Goal: Find specific page/section: Find specific page/section

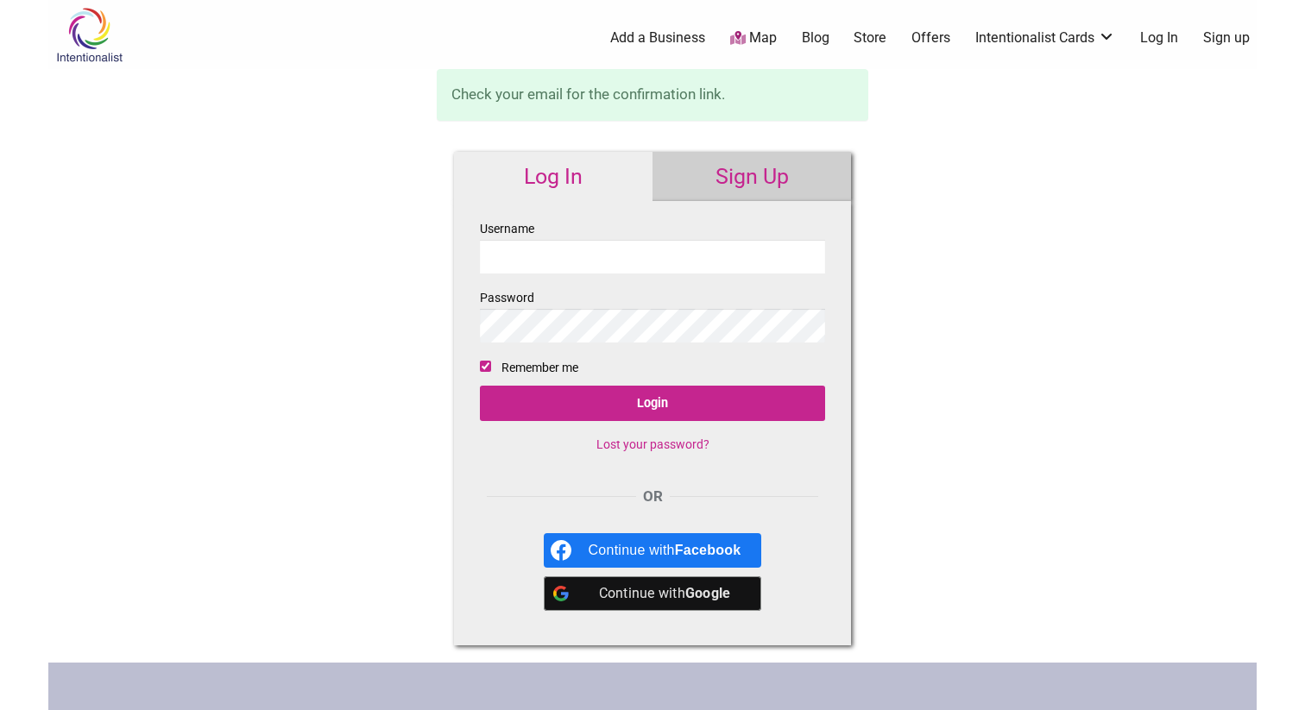
click at [542, 255] on input "Username" at bounding box center [652, 257] width 345 height 34
type input "edt711"
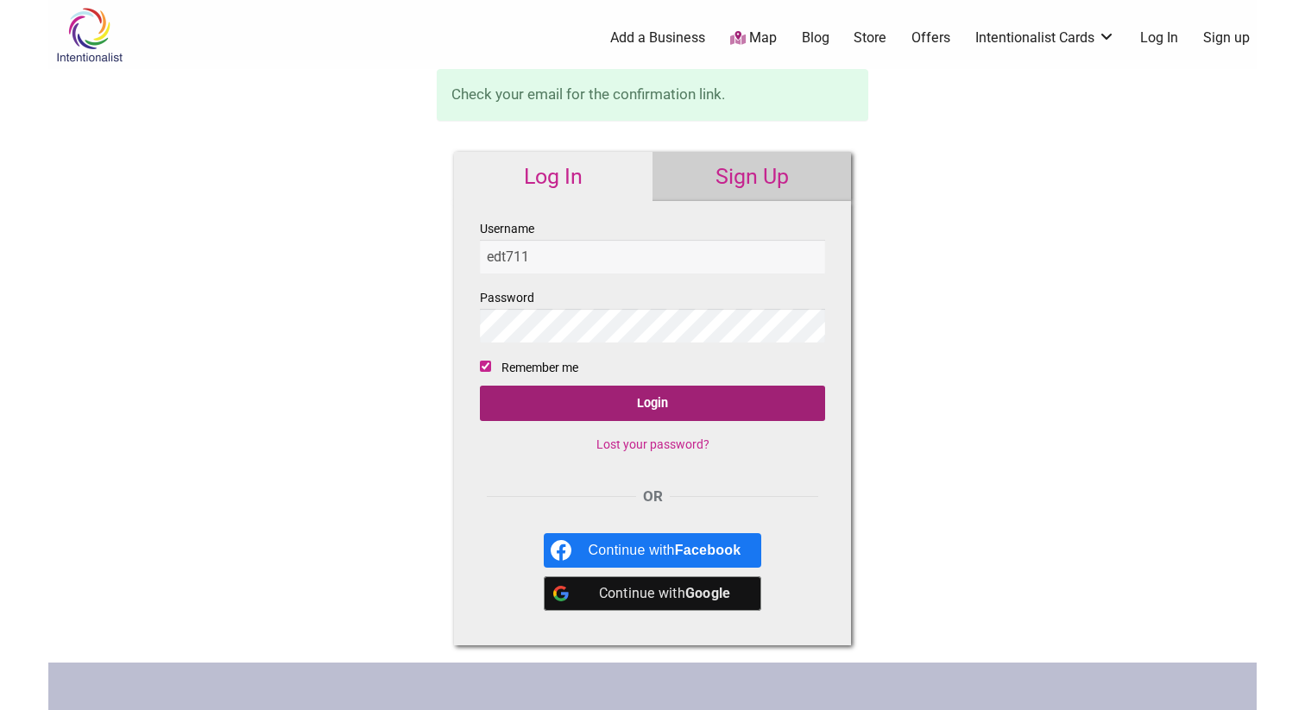
click at [635, 403] on input "Login" at bounding box center [652, 403] width 345 height 35
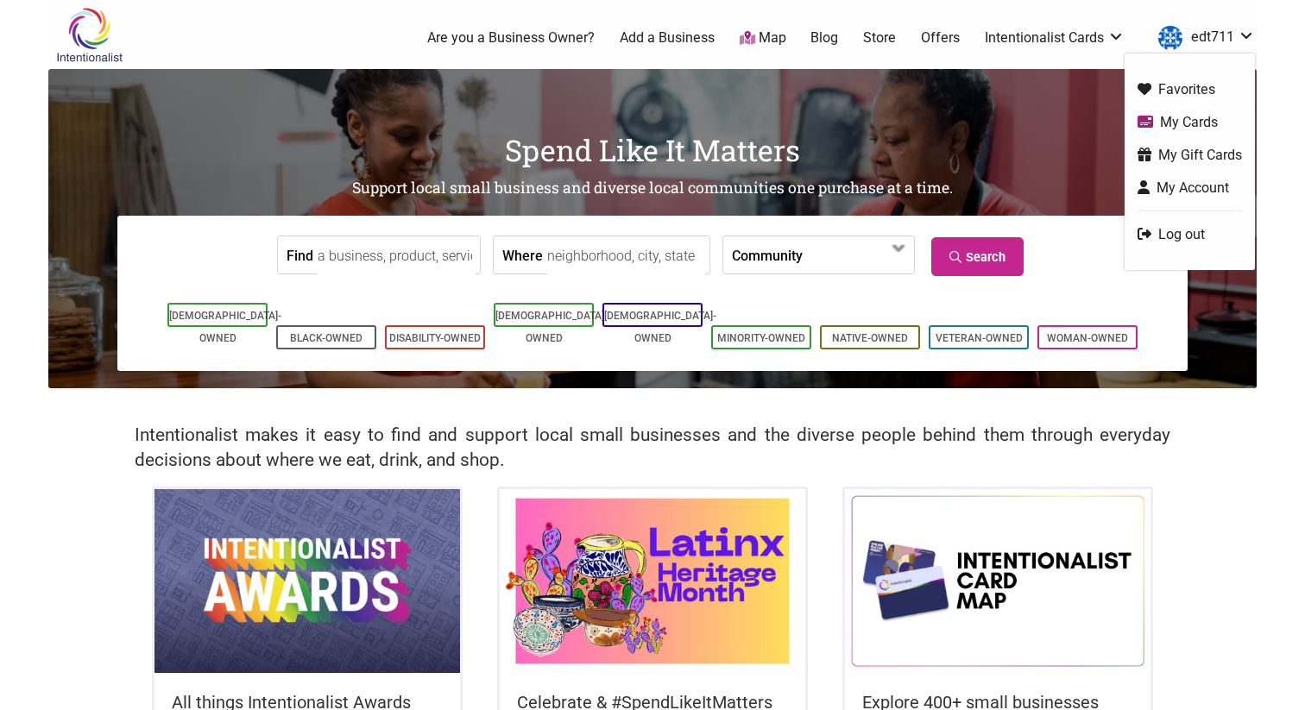
click at [1250, 31] on link "edt711" at bounding box center [1201, 37] width 105 height 31
click at [1174, 123] on link "My Cards" at bounding box center [1189, 122] width 104 height 20
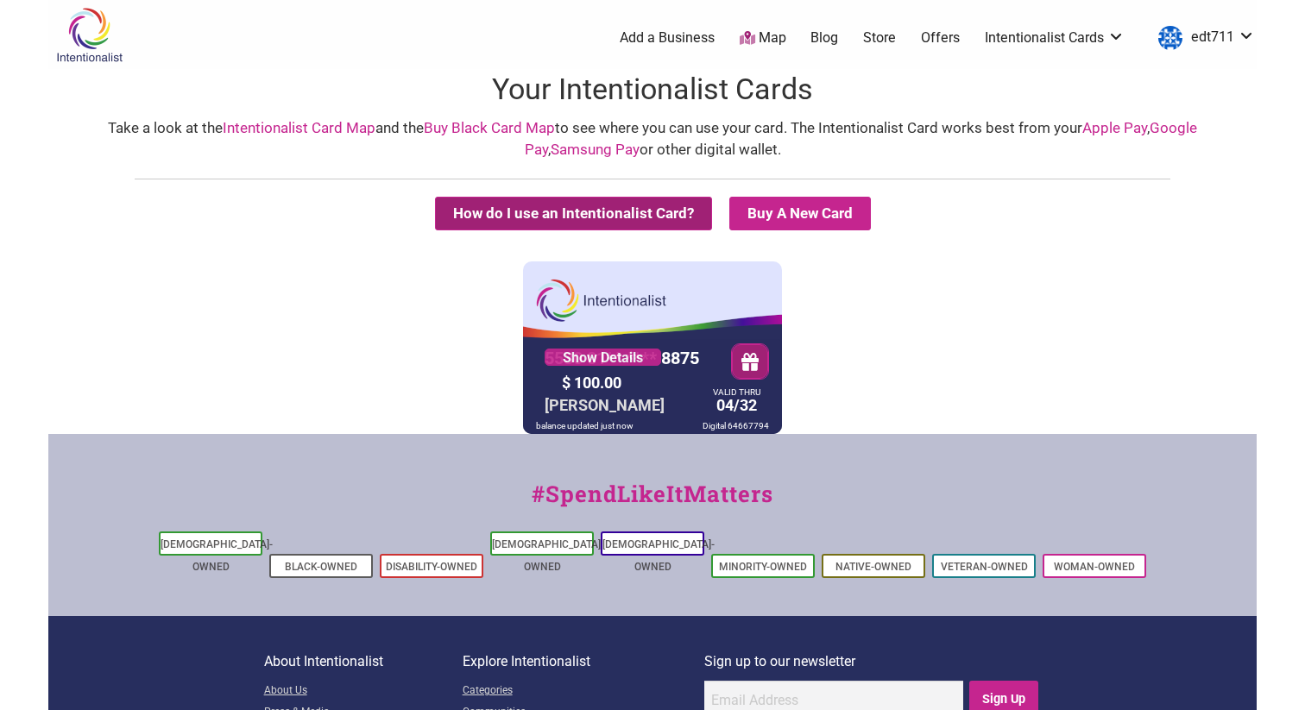
click at [558, 218] on button "How do I use an Intentionalist Card?" at bounding box center [573, 214] width 277 height 34
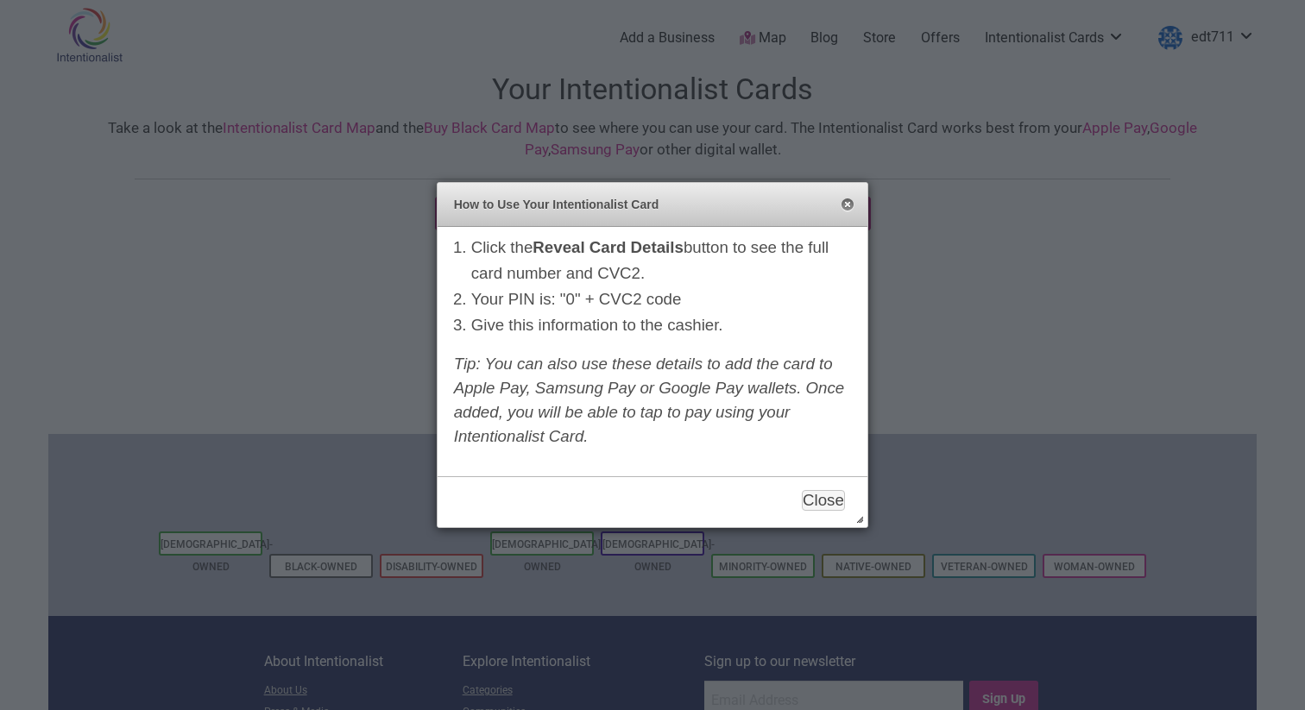
click at [848, 205] on button "Close" at bounding box center [847, 205] width 14 height 14
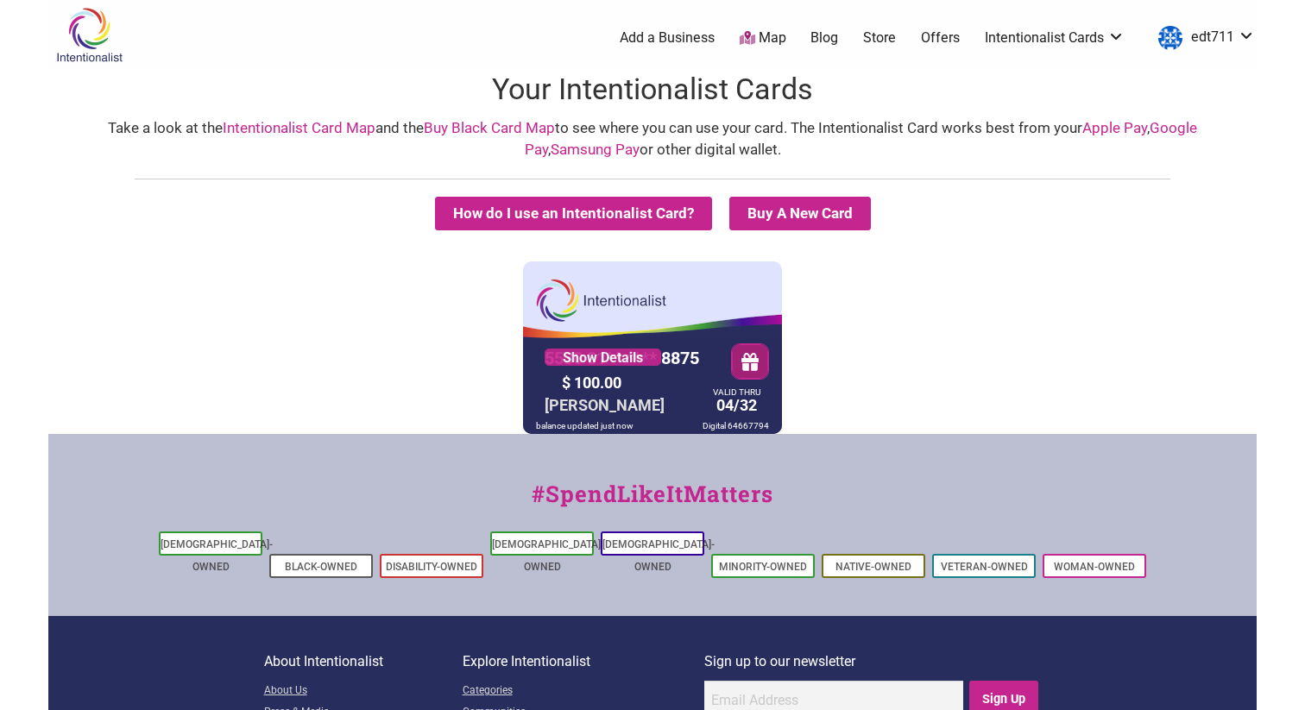
click at [324, 129] on link "Intentionalist Card Map" at bounding box center [299, 127] width 153 height 17
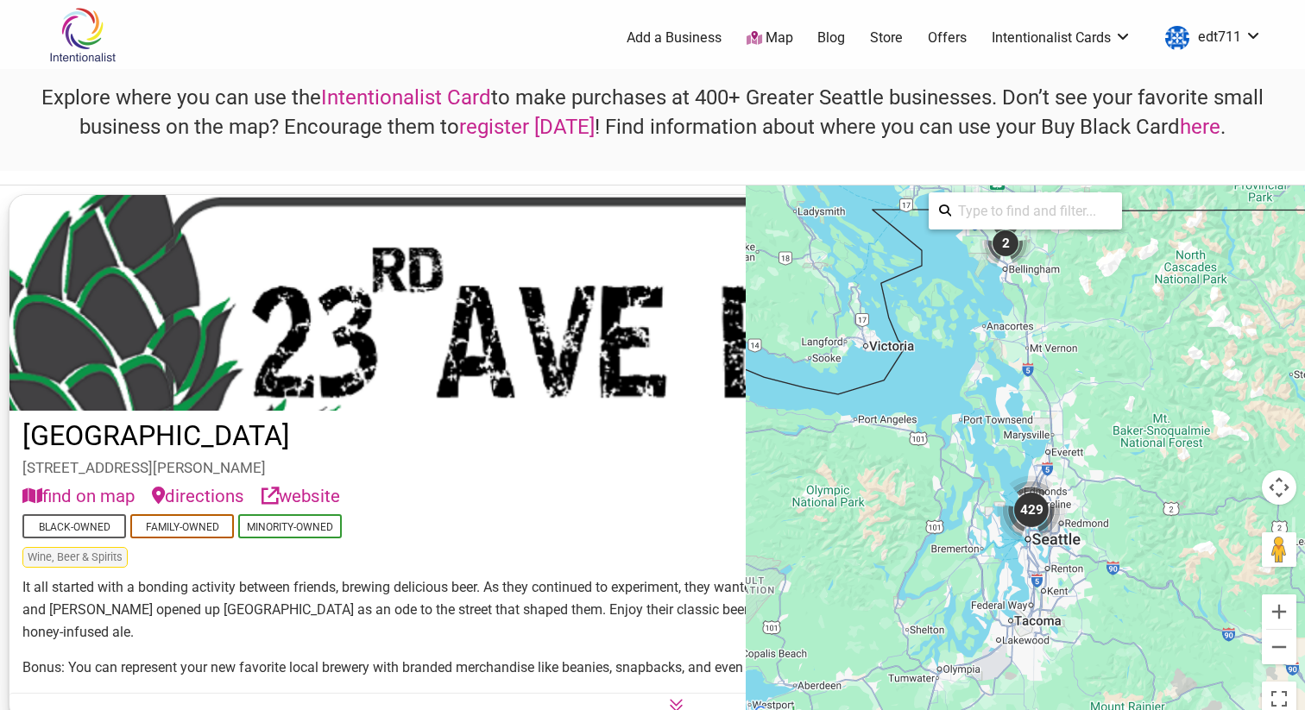
click at [1024, 213] on input "search" at bounding box center [1031, 211] width 161 height 34
click at [1003, 246] on div "Dark Room" at bounding box center [1031, 247] width 150 height 33
type input "Dark Room"
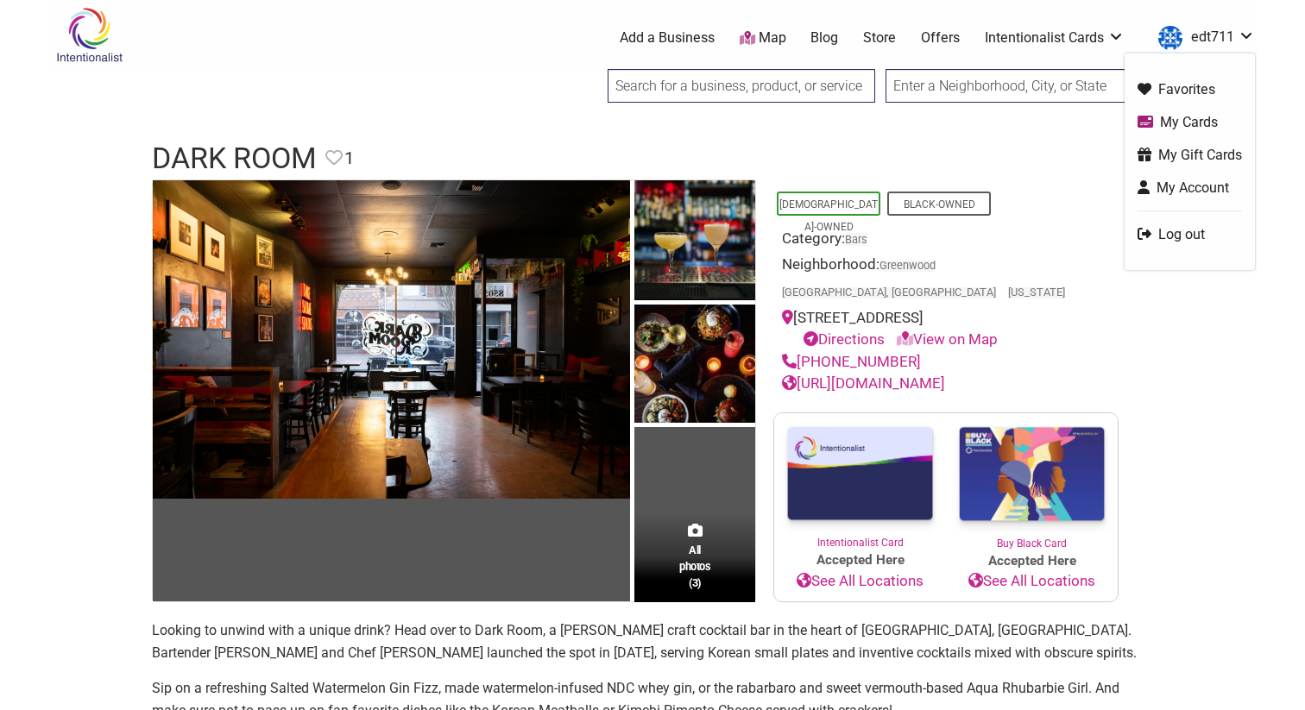
click at [1180, 119] on link "My Cards" at bounding box center [1189, 122] width 104 height 20
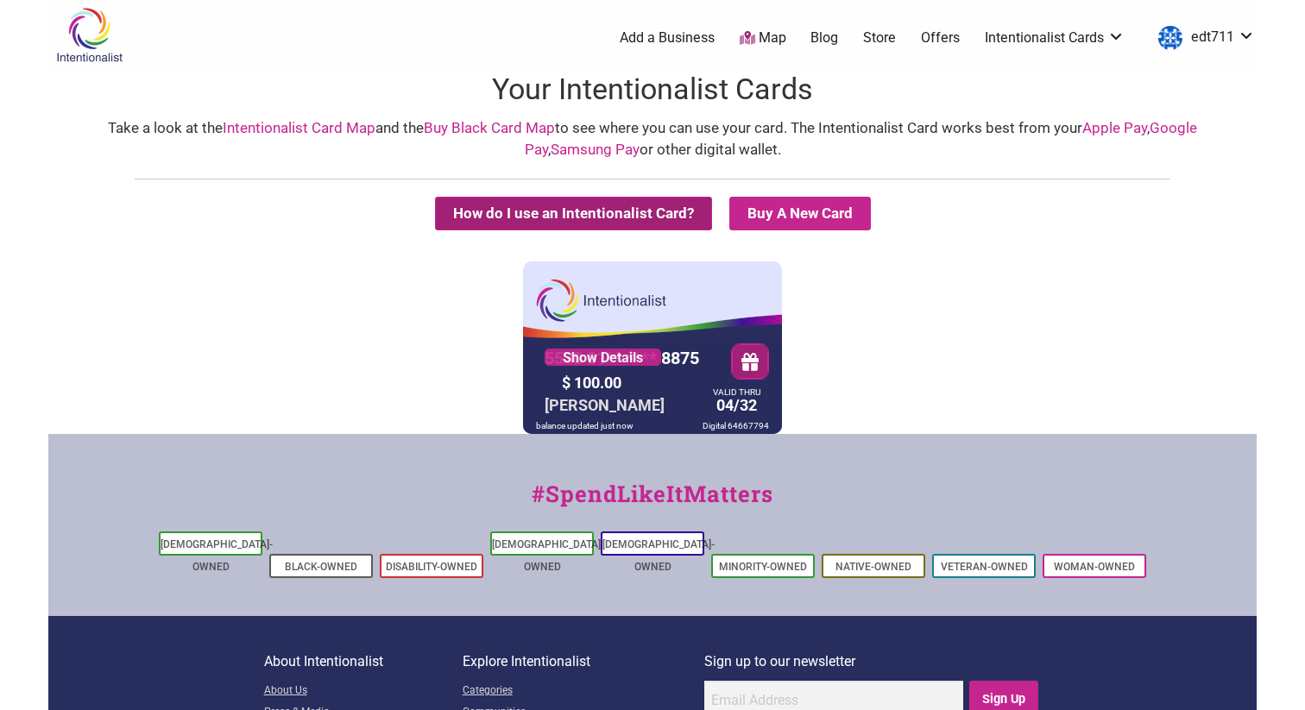
click at [520, 213] on button "How do I use an Intentionalist Card?" at bounding box center [573, 214] width 277 height 34
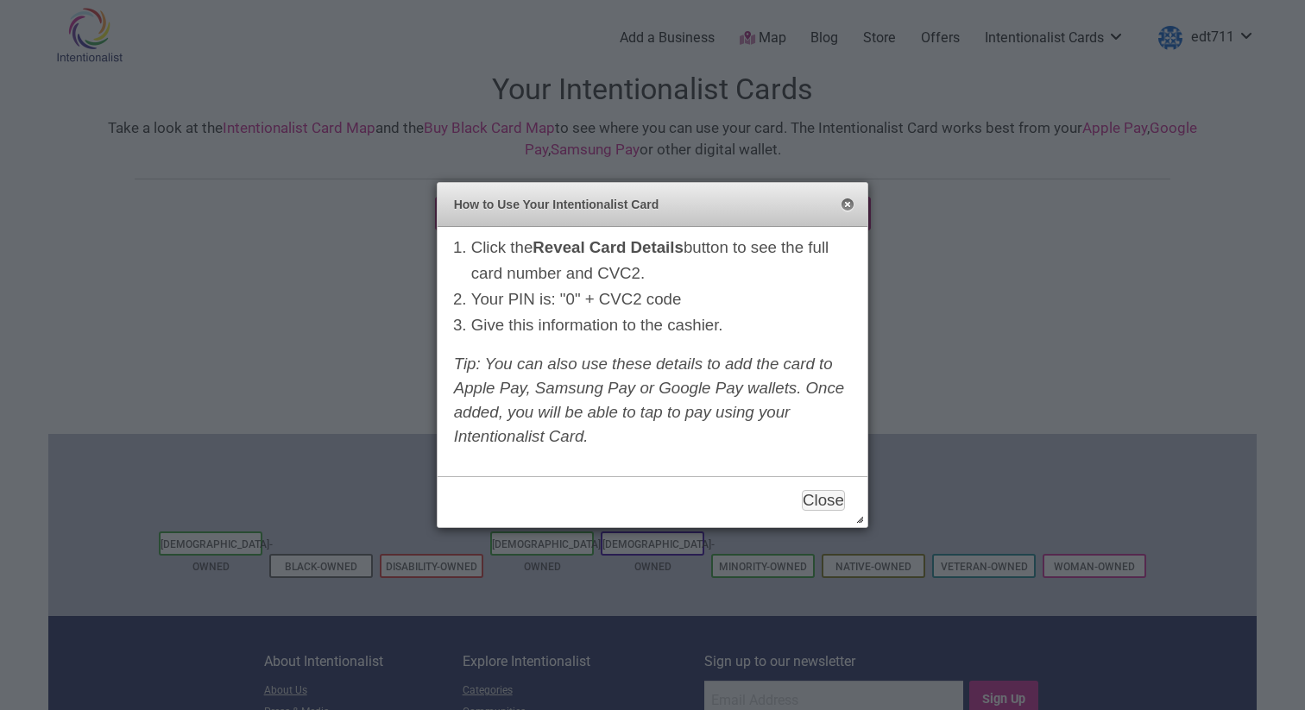
click at [847, 208] on button "Close" at bounding box center [847, 205] width 14 height 14
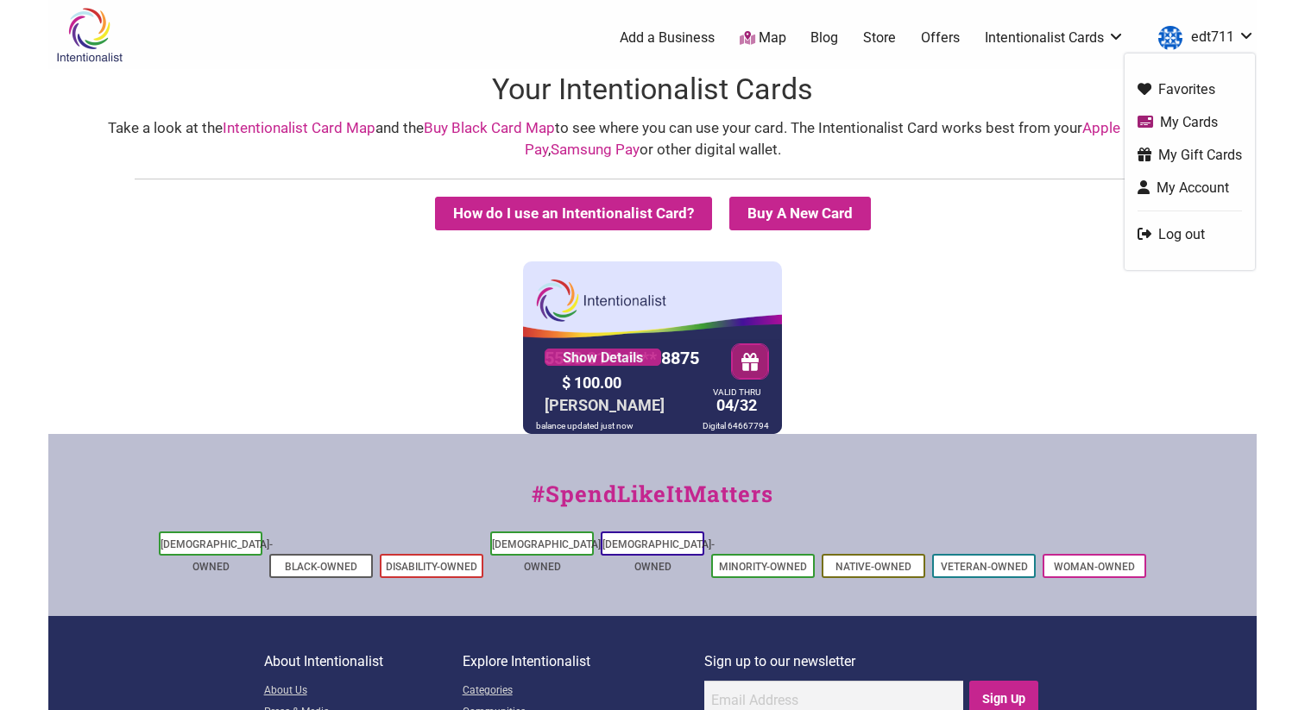
click at [1180, 236] on link "Log out" at bounding box center [1189, 234] width 104 height 20
